Goal: Use online tool/utility: Use online tool/utility

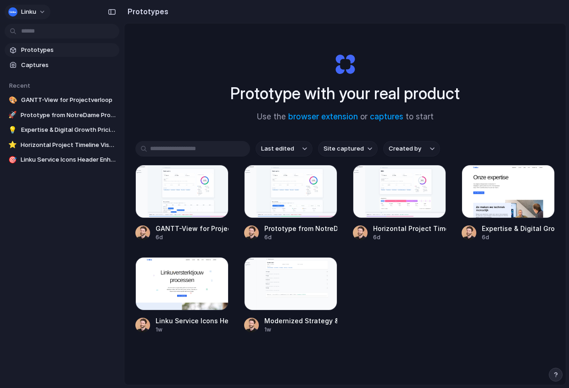
click at [36, 12] on button "Linku" at bounding box center [28, 12] width 46 height 15
click at [36, 35] on span "Settings" at bounding box center [33, 32] width 25 height 9
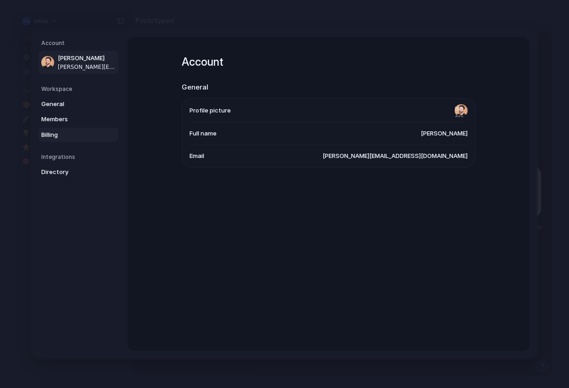
click at [58, 133] on span "Billing" at bounding box center [70, 134] width 59 height 9
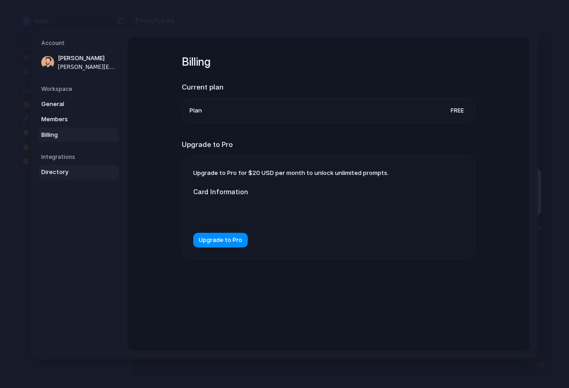
click at [59, 175] on span "Directory" at bounding box center [70, 172] width 59 height 9
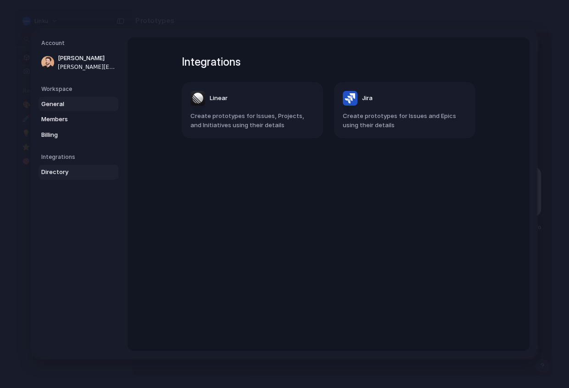
click at [62, 107] on span "General" at bounding box center [70, 104] width 59 height 9
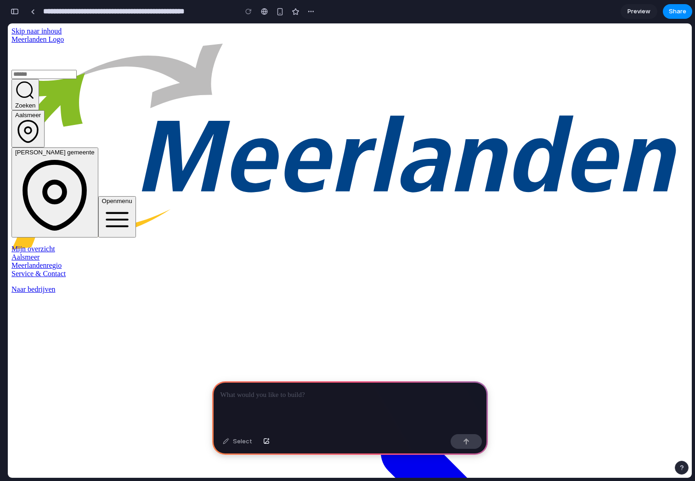
click at [364, 415] on div at bounding box center [350, 405] width 276 height 49
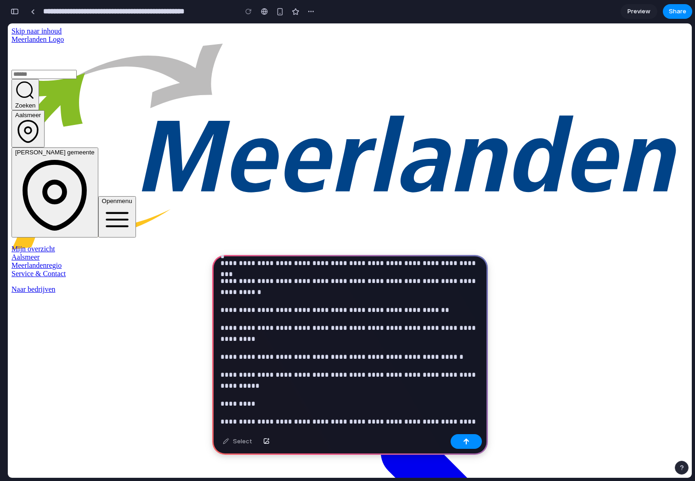
scroll to position [46, 0]
click at [396, 311] on p "**********" at bounding box center [349, 309] width 259 height 11
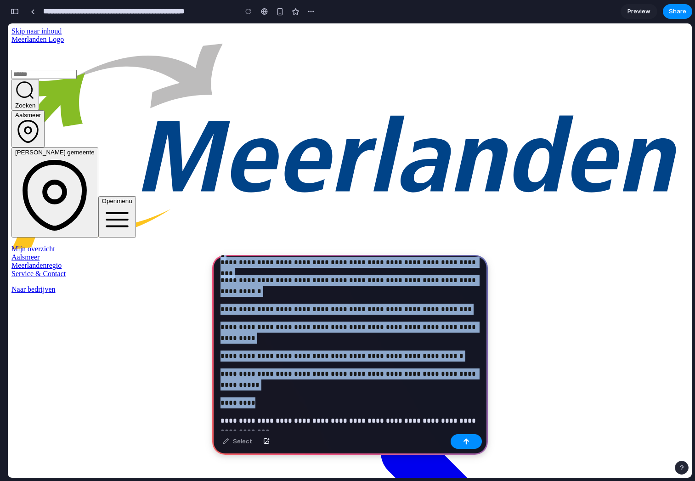
copy div "**********"
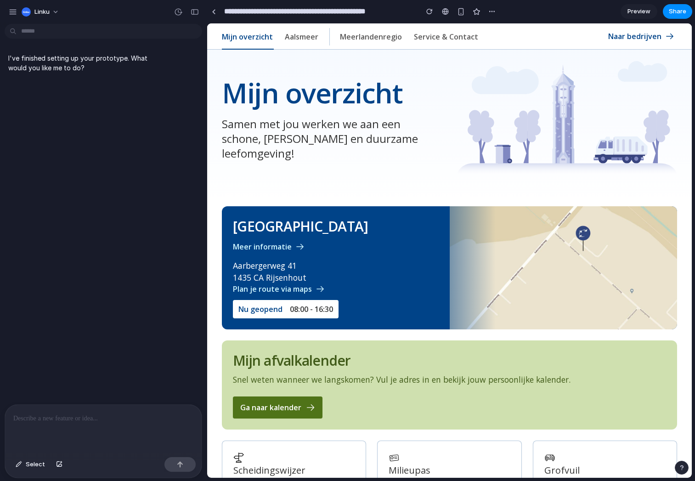
scroll to position [205, 0]
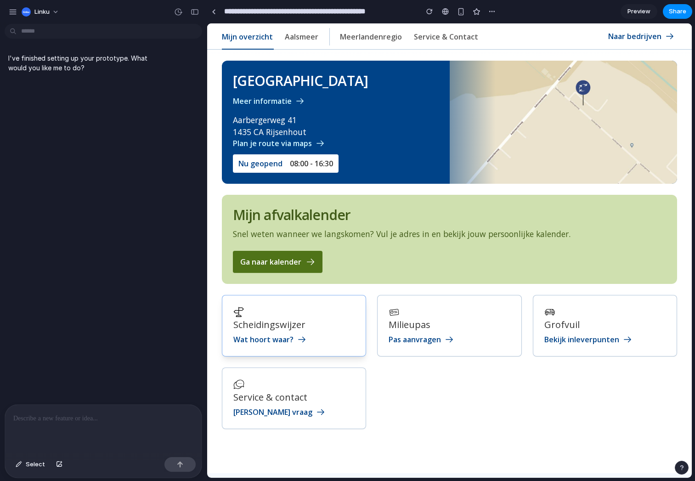
click at [321, 317] on div "Scheidingswijzer Wat hoort waar?" at bounding box center [293, 325] width 121 height 39
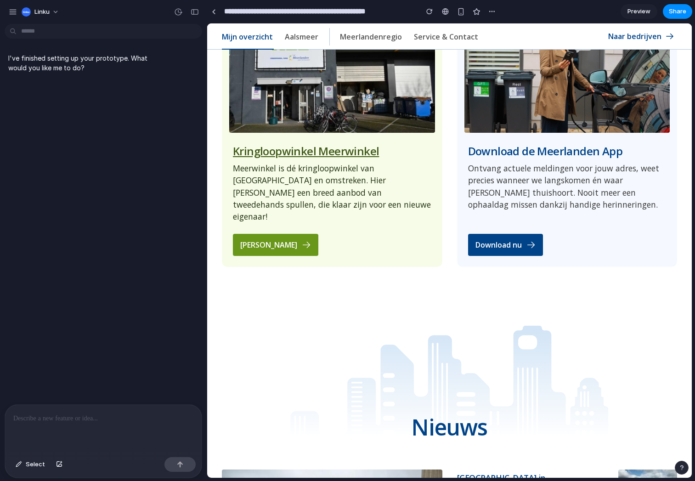
scroll to position [1140, 0]
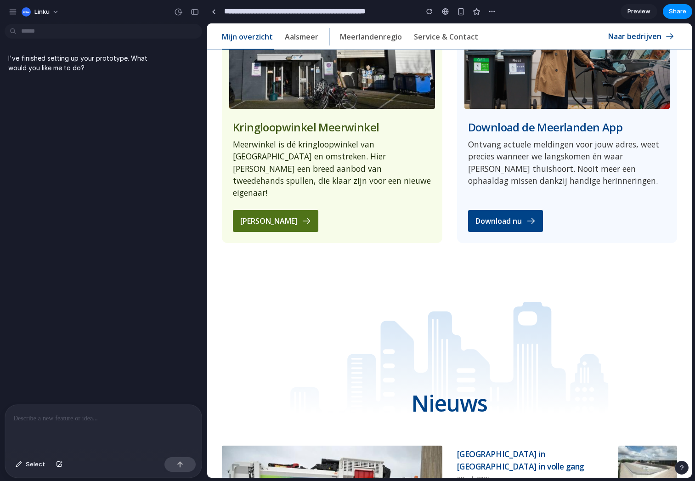
click at [108, 411] on div at bounding box center [103, 429] width 197 height 49
click at [100, 422] on p at bounding box center [103, 418] width 180 height 11
click at [138, 232] on div "I've finished setting up your prototype. What would you like me to do?" at bounding box center [100, 216] width 201 height 377
click at [70, 417] on p at bounding box center [103, 418] width 180 height 11
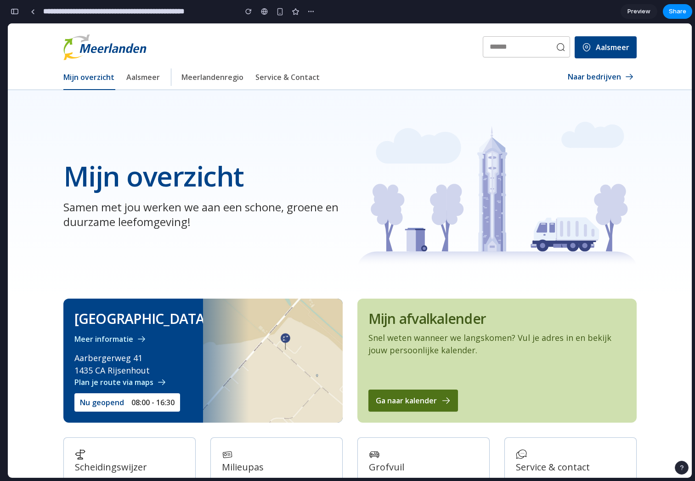
click at [367, 129] on img at bounding box center [496, 194] width 279 height 145
click at [247, 13] on div "button" at bounding box center [248, 11] width 6 height 6
click at [306, 14] on button "button" at bounding box center [311, 12] width 14 height 14
click at [306, 14] on div "Duplicate Delete" at bounding box center [347, 240] width 695 height 481
click at [75, 11] on input "**********" at bounding box center [137, 11] width 193 height 17
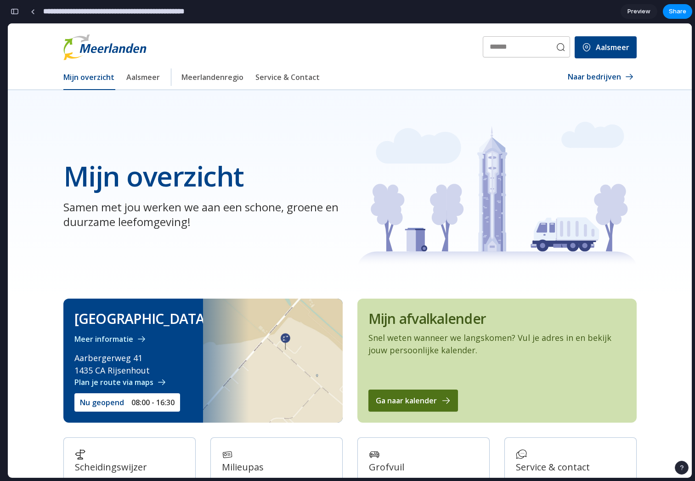
click at [19, 13] on button "button" at bounding box center [14, 11] width 15 height 15
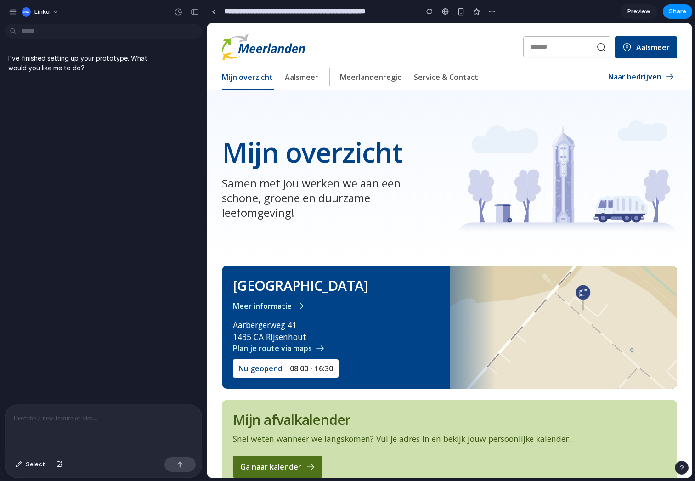
click at [55, 437] on div at bounding box center [103, 429] width 197 height 49
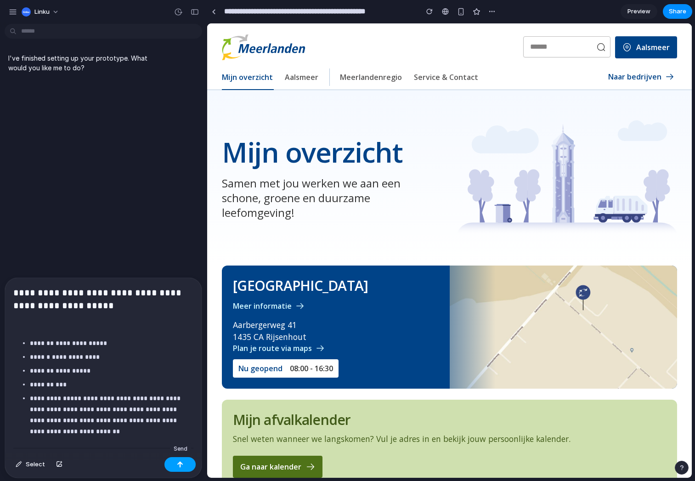
click at [181, 469] on button "button" at bounding box center [179, 464] width 31 height 15
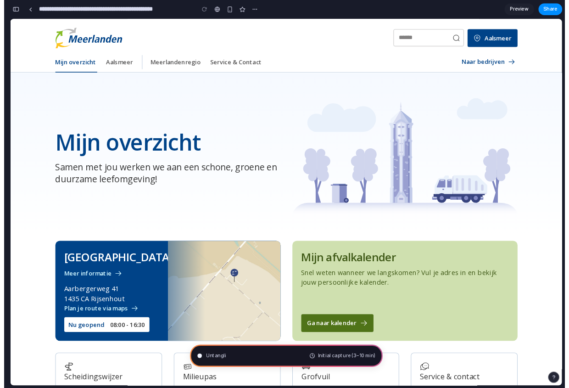
scroll to position [2959, 0]
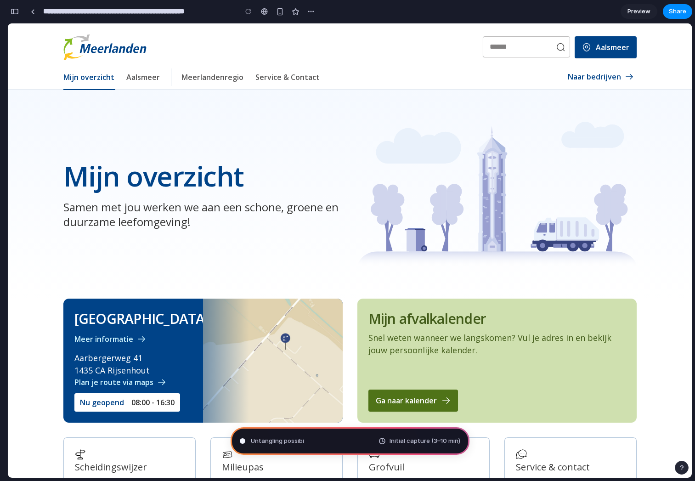
type input "**********"
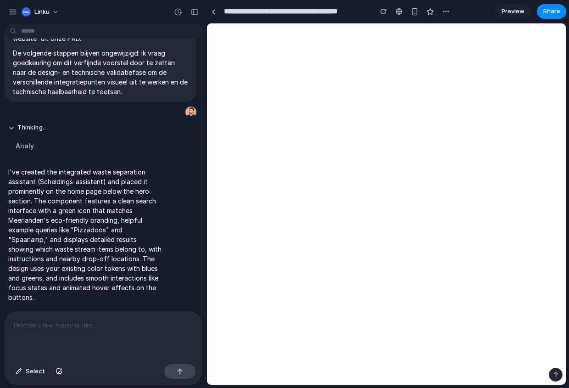
scroll to position [0, 0]
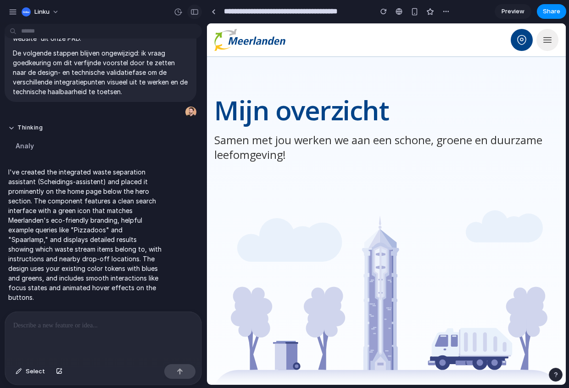
click at [192, 13] on div "button" at bounding box center [195, 12] width 8 height 6
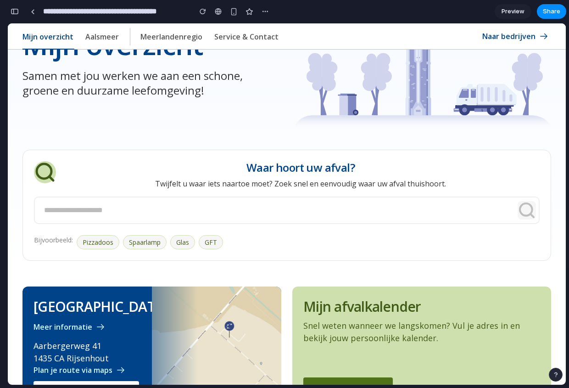
scroll to position [134, 0]
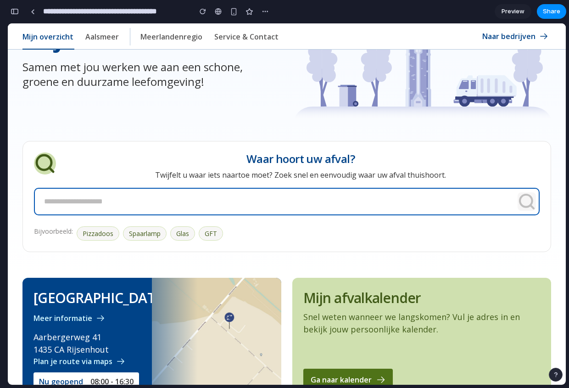
click at [279, 198] on input "text" at bounding box center [287, 202] width 506 height 28
type input "*"
click at [102, 231] on button "Pizzadoos" at bounding box center [98, 233] width 43 height 14
type input "*********"
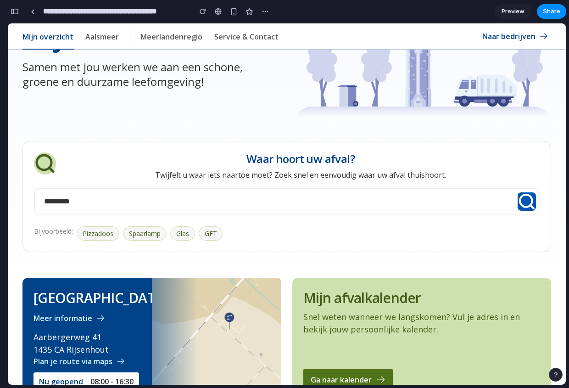
click at [529, 199] on icon "submit" at bounding box center [527, 201] width 18 height 18
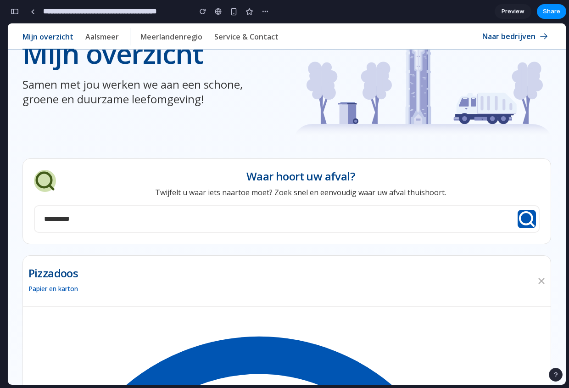
scroll to position [118, 0]
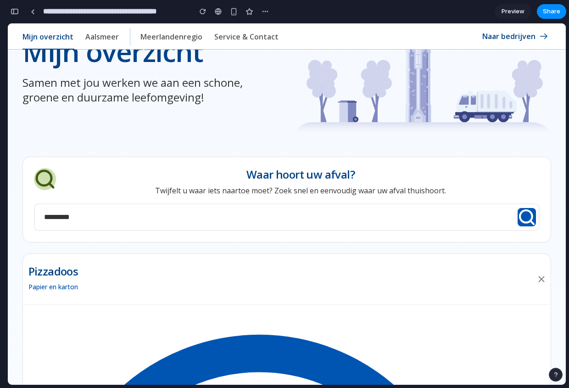
click at [541, 283] on icon "Sluiten" at bounding box center [541, 279] width 11 height 11
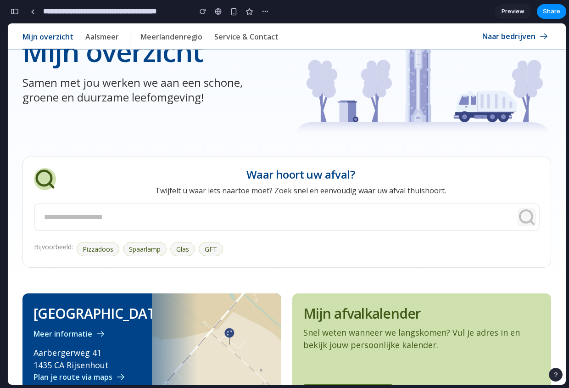
click at [354, 227] on input "text" at bounding box center [287, 217] width 506 height 28
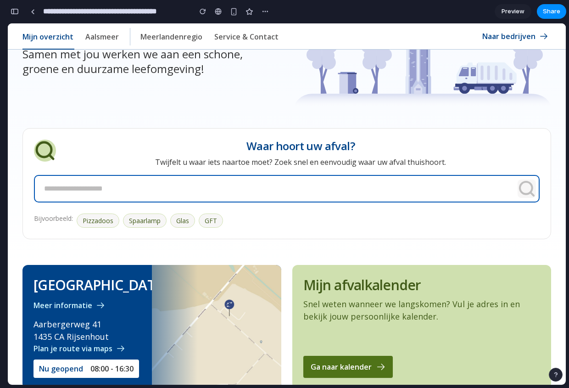
scroll to position [150, 0]
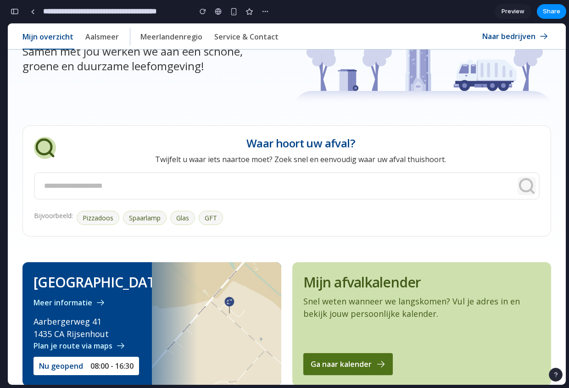
click at [19, 13] on button "button" at bounding box center [14, 11] width 15 height 15
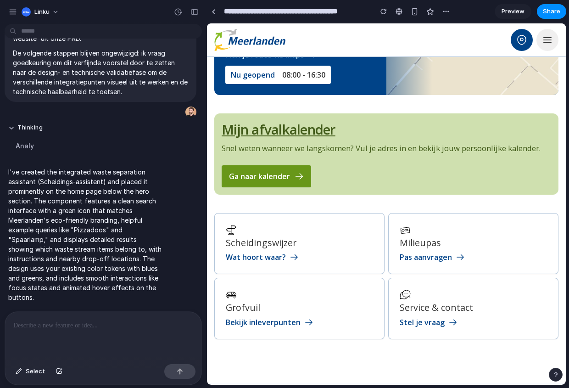
scroll to position [638, 0]
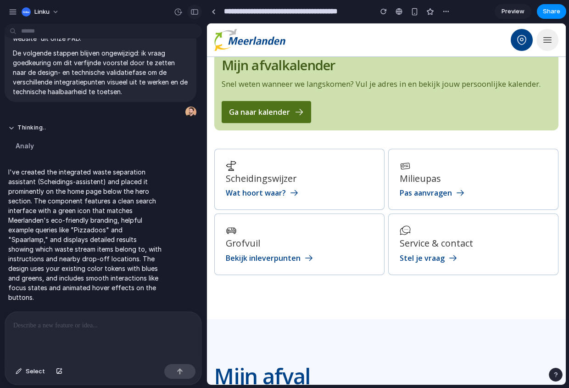
click at [195, 14] on div "button" at bounding box center [195, 12] width 8 height 6
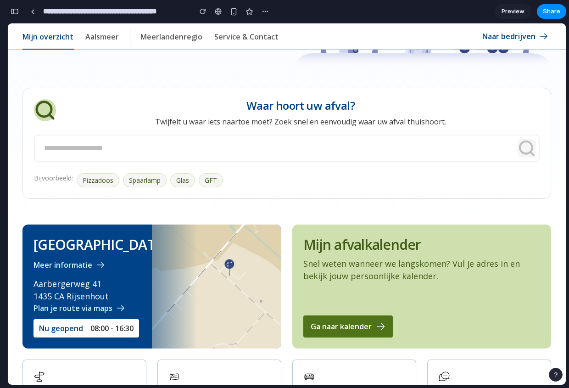
scroll to position [111, 0]
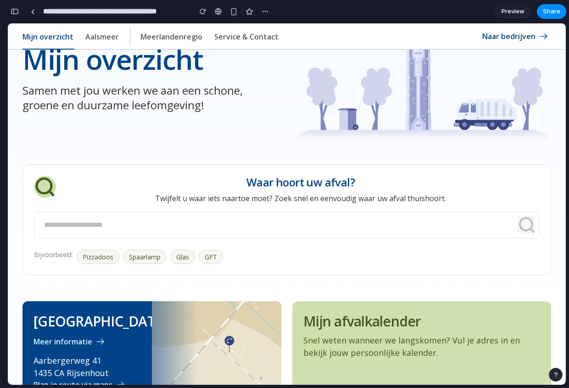
click at [186, 259] on button "Glas" at bounding box center [182, 257] width 25 height 14
type input "****"
click at [529, 229] on circle "submit" at bounding box center [526, 224] width 12 height 12
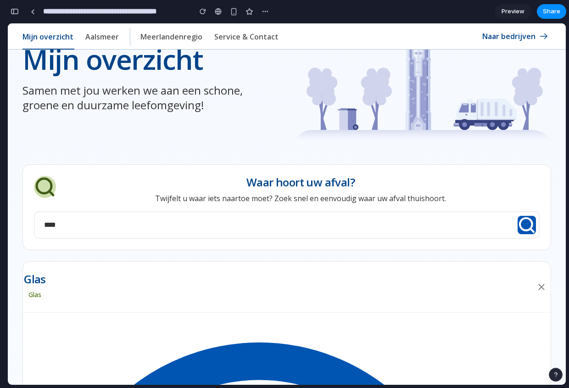
click at [540, 287] on icon "Sluiten" at bounding box center [541, 286] width 11 height 11
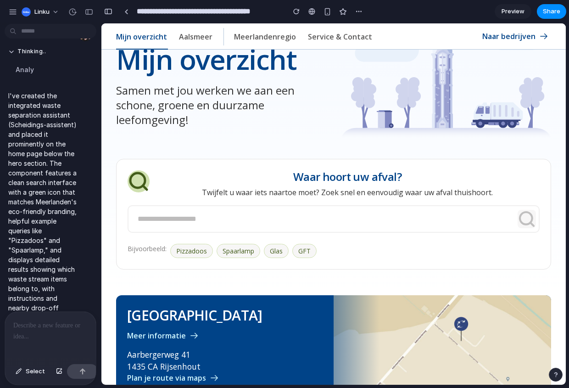
scroll to position [3403, 0]
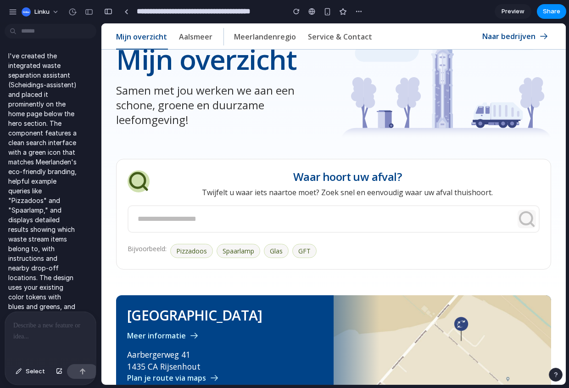
click at [48, 321] on p at bounding box center [50, 325] width 74 height 11
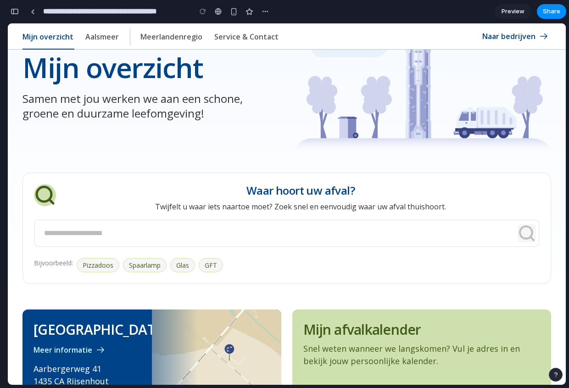
scroll to position [90, 0]
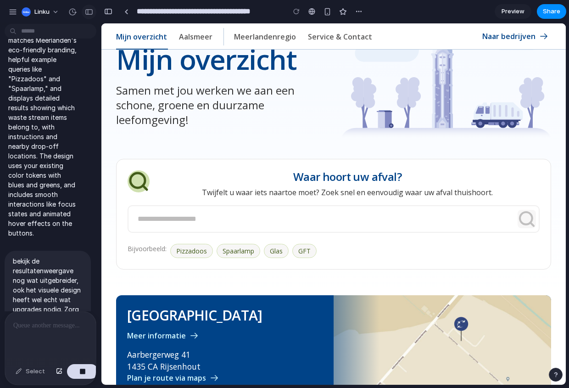
click at [88, 12] on div "button" at bounding box center [89, 12] width 8 height 6
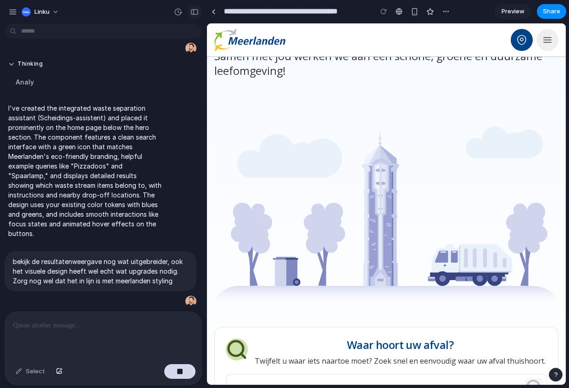
scroll to position [83, 0]
